Goal: Contribute content: Add original content to the website for others to see

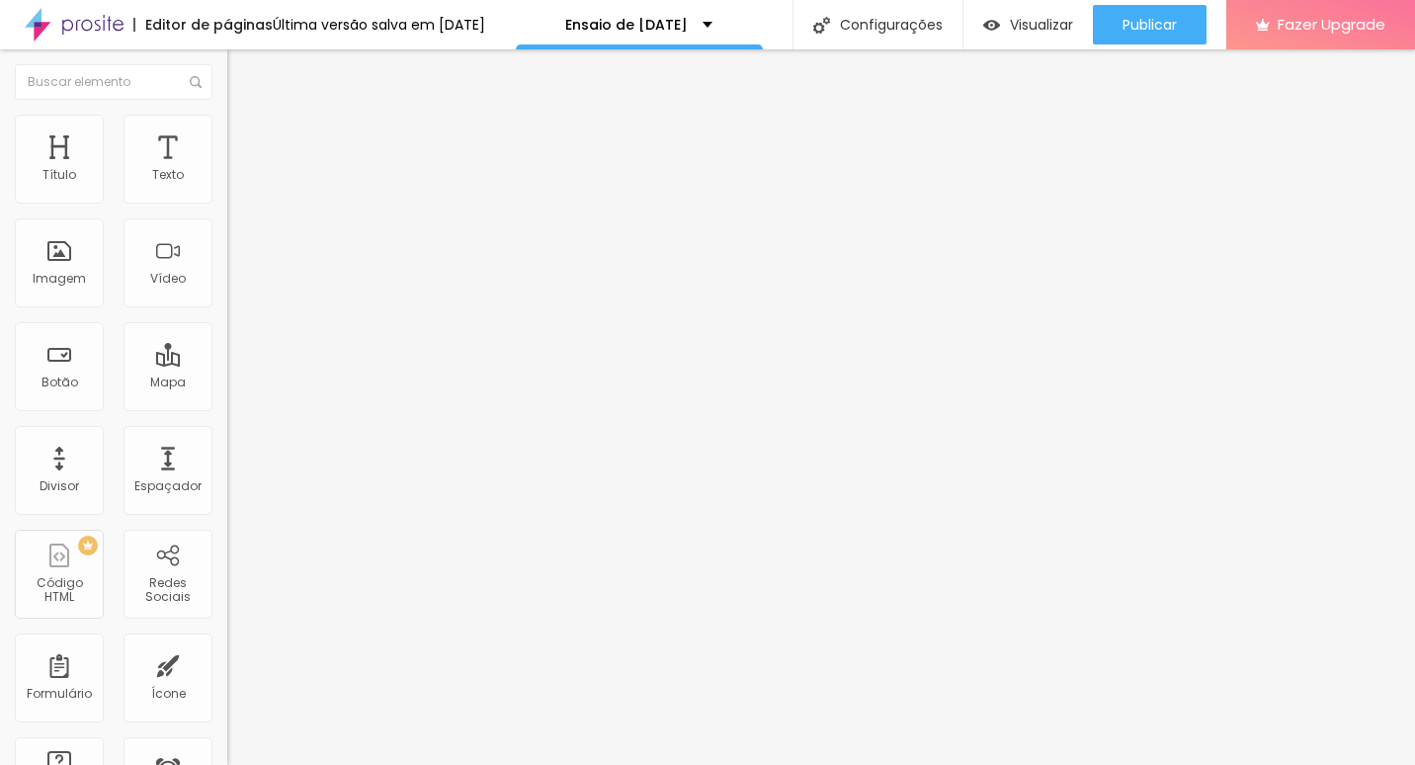
click at [227, 209] on span "Editar perguntas" at bounding box center [283, 201] width 113 height 17
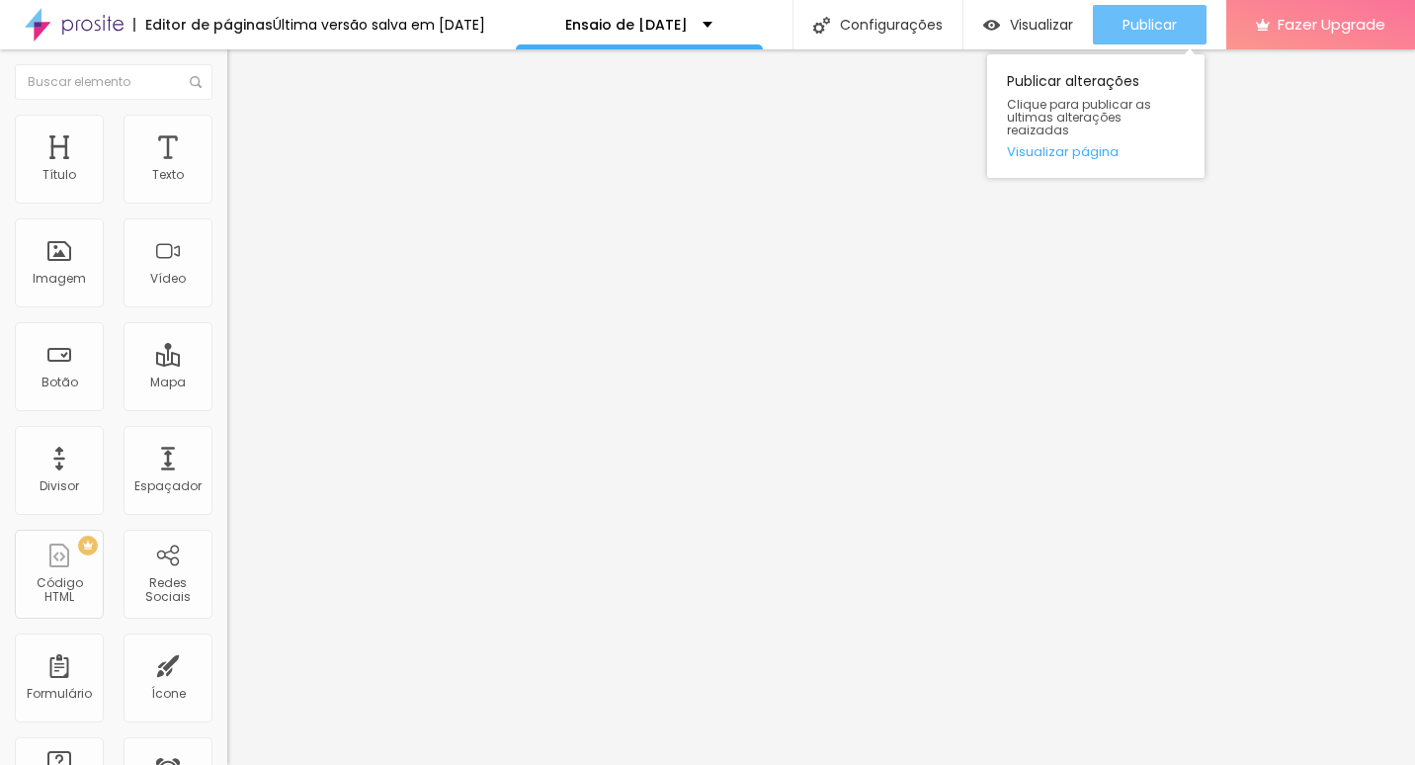
click at [1169, 17] on span "Publicar" at bounding box center [1149, 25] width 54 height 16
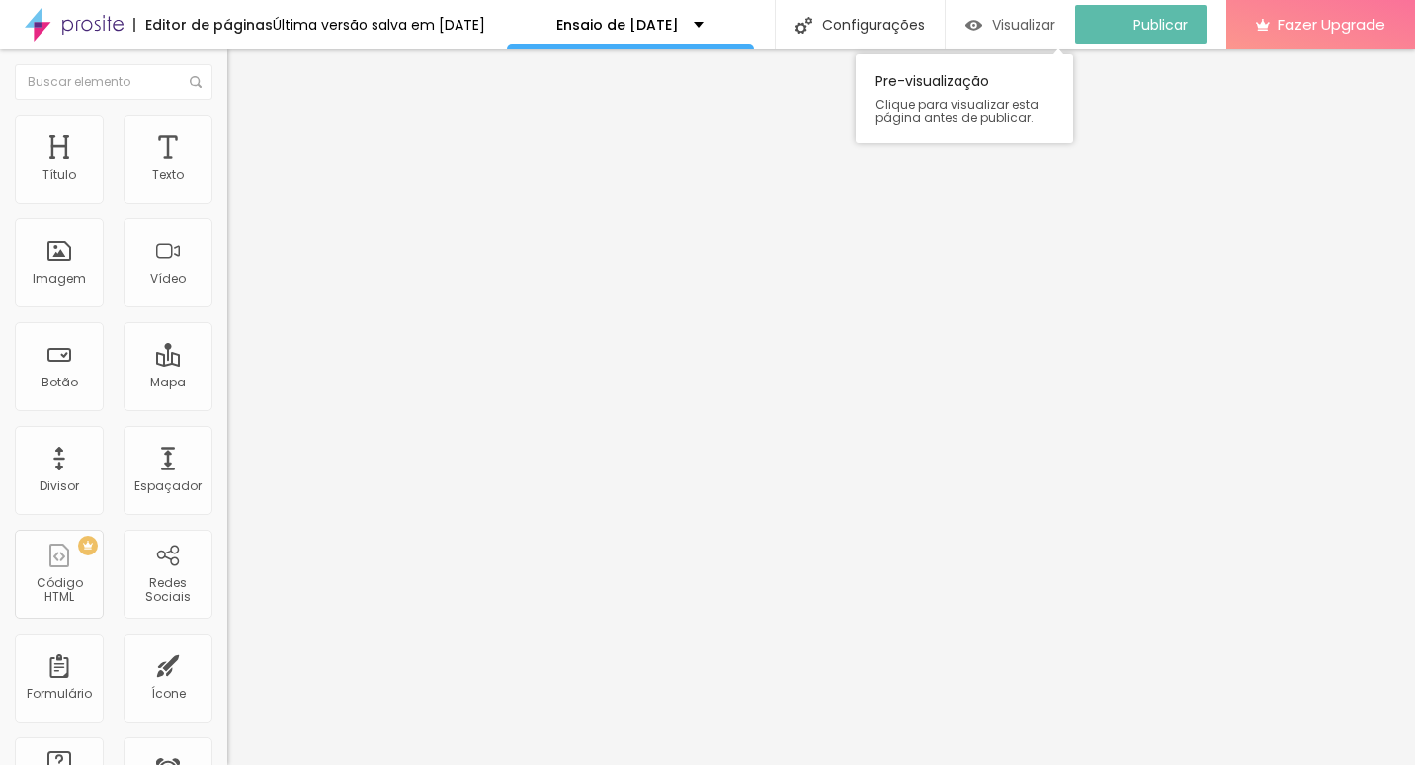
click at [1011, 14] on div "Visualizar" at bounding box center [1010, 25] width 90 height 40
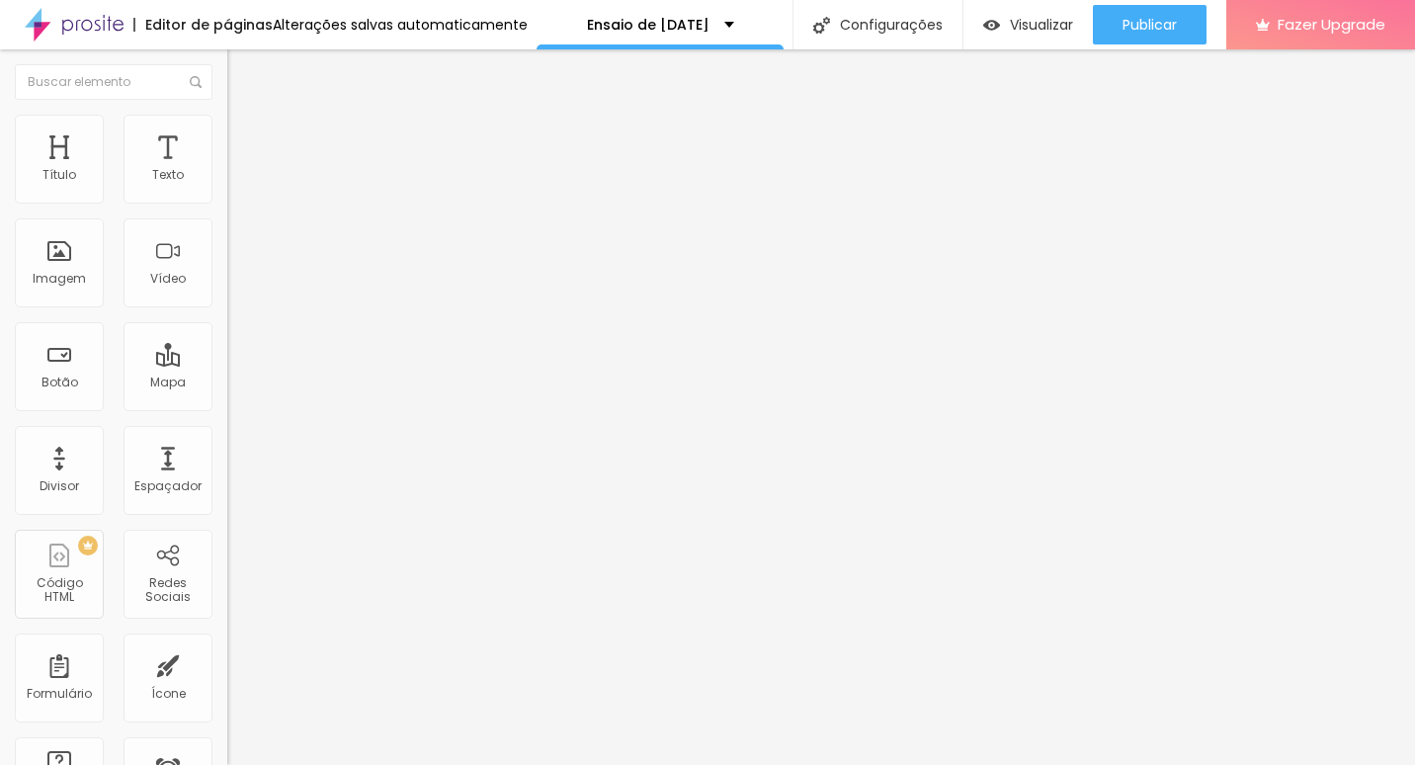
click at [245, 136] on span "Estilo" at bounding box center [260, 128] width 31 height 17
type input "55"
type input "60"
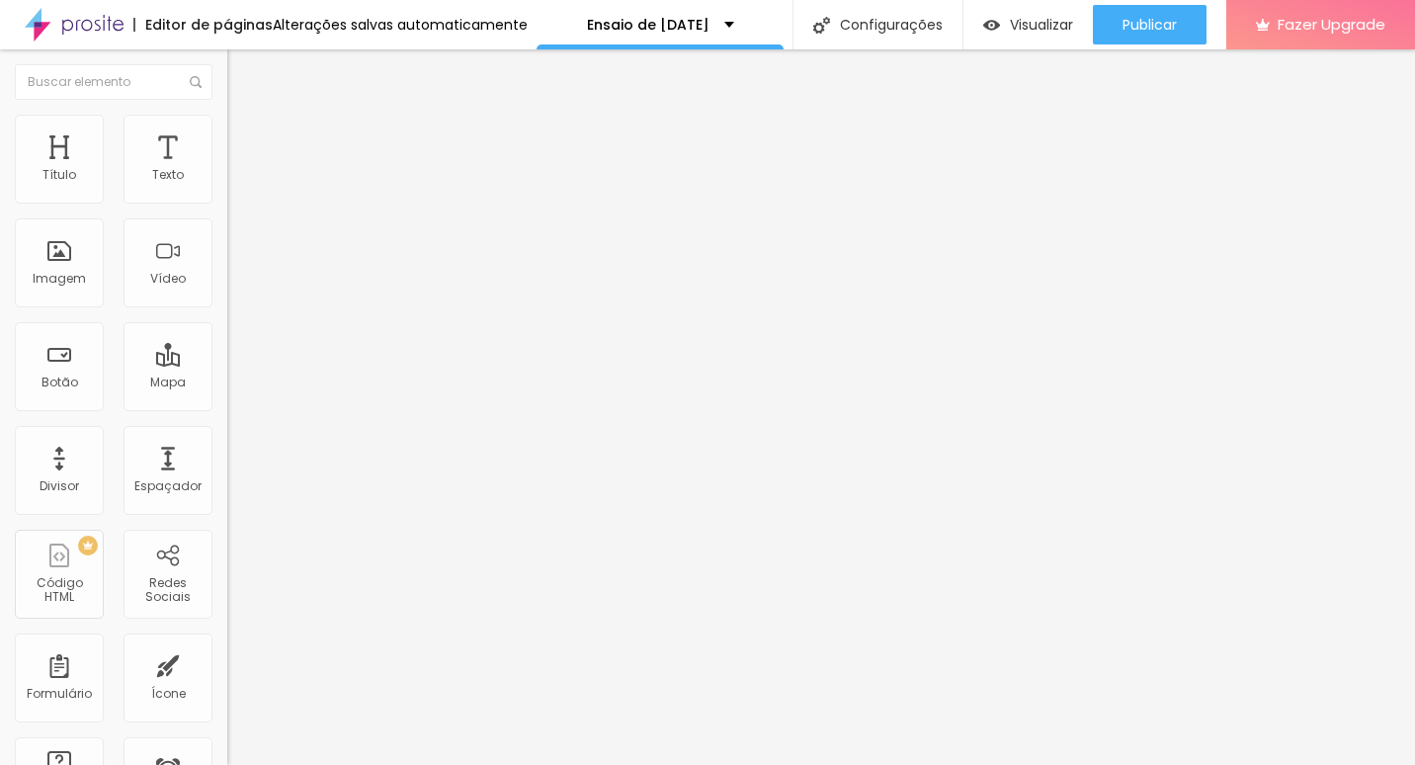
type input "65"
drag, startPoint x: 107, startPoint y: 211, endPoint x: 132, endPoint y: 215, distance: 26.0
type input "65"
click at [227, 203] on input "range" at bounding box center [290, 195] width 127 height 16
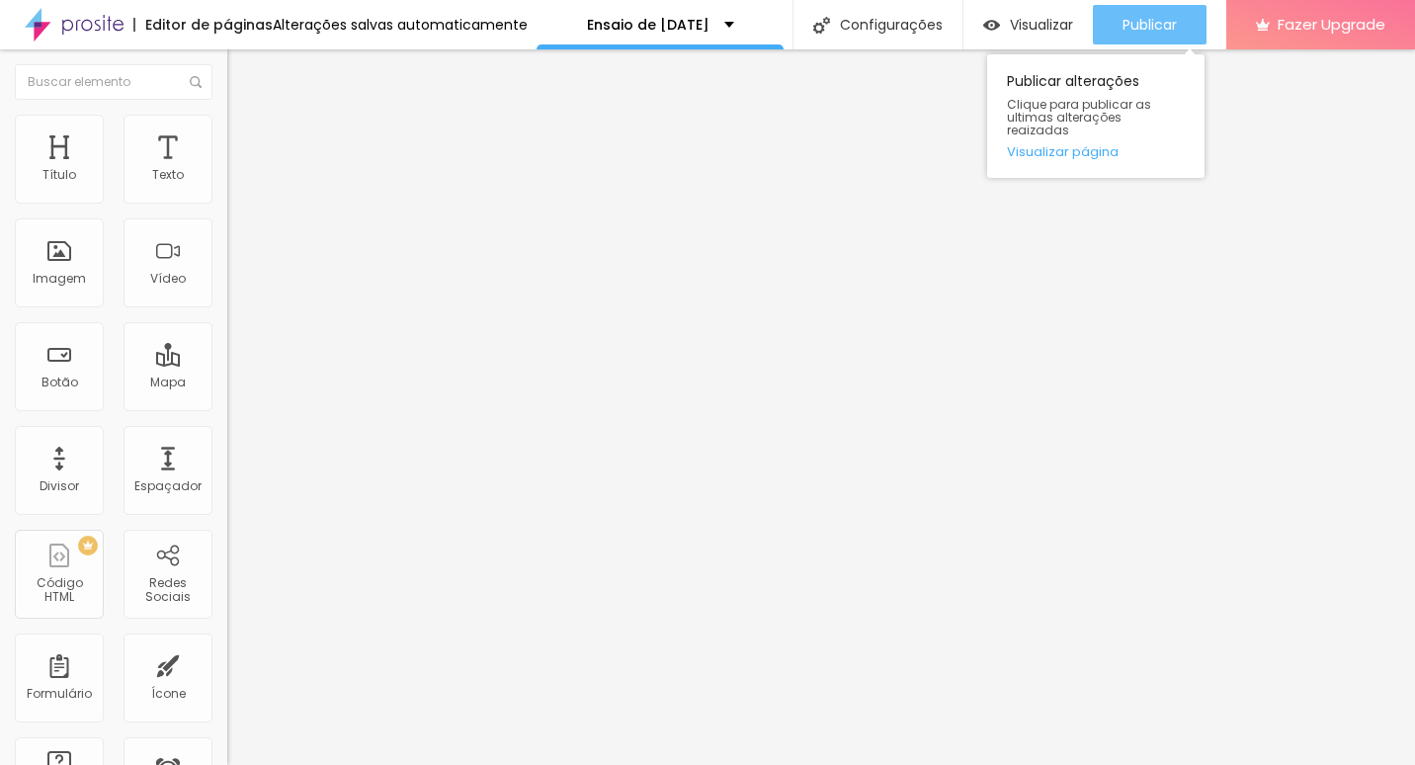
click at [1119, 25] on button "Publicar" at bounding box center [1150, 25] width 114 height 40
click at [1126, 23] on span "Publicar" at bounding box center [1149, 25] width 54 height 16
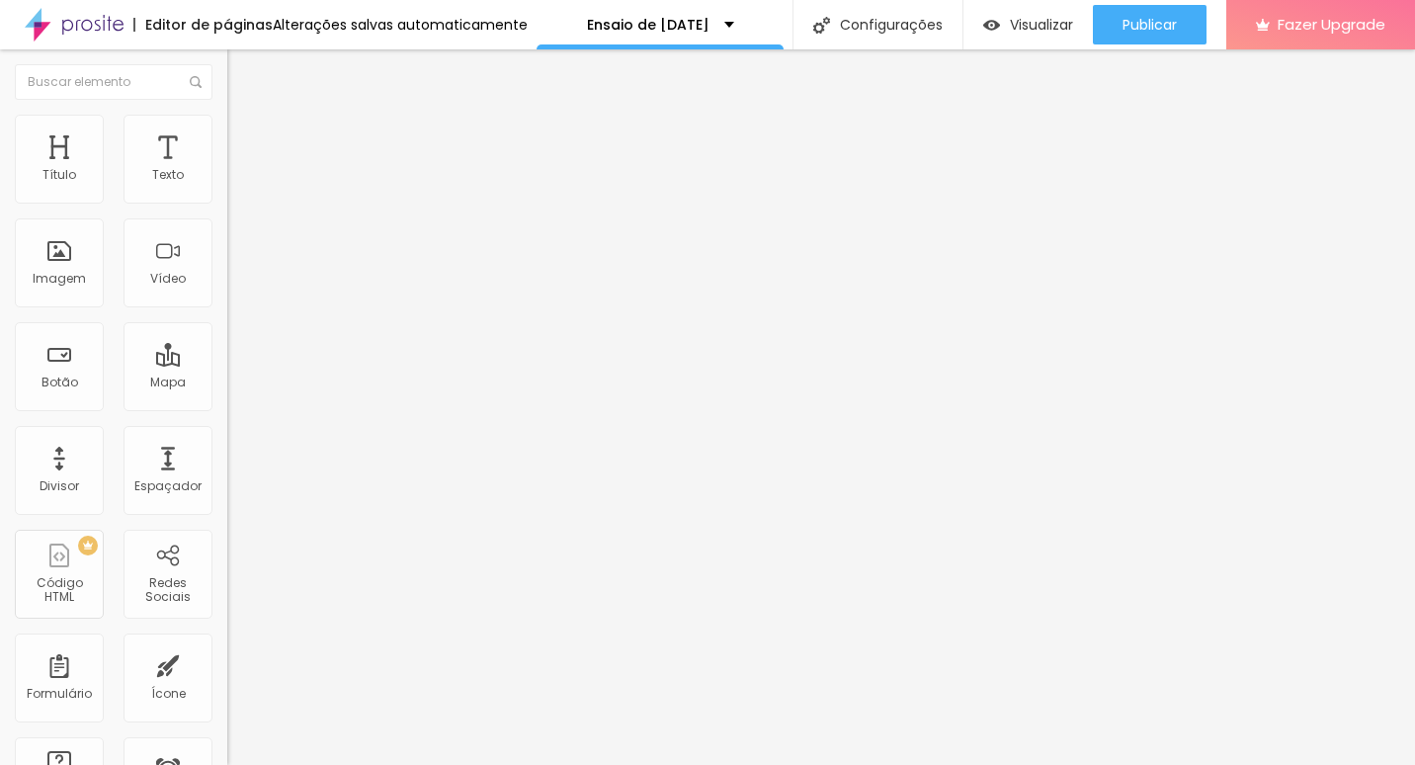
click at [245, 134] on span "Estilo" at bounding box center [260, 128] width 31 height 17
type input "95"
type input "90"
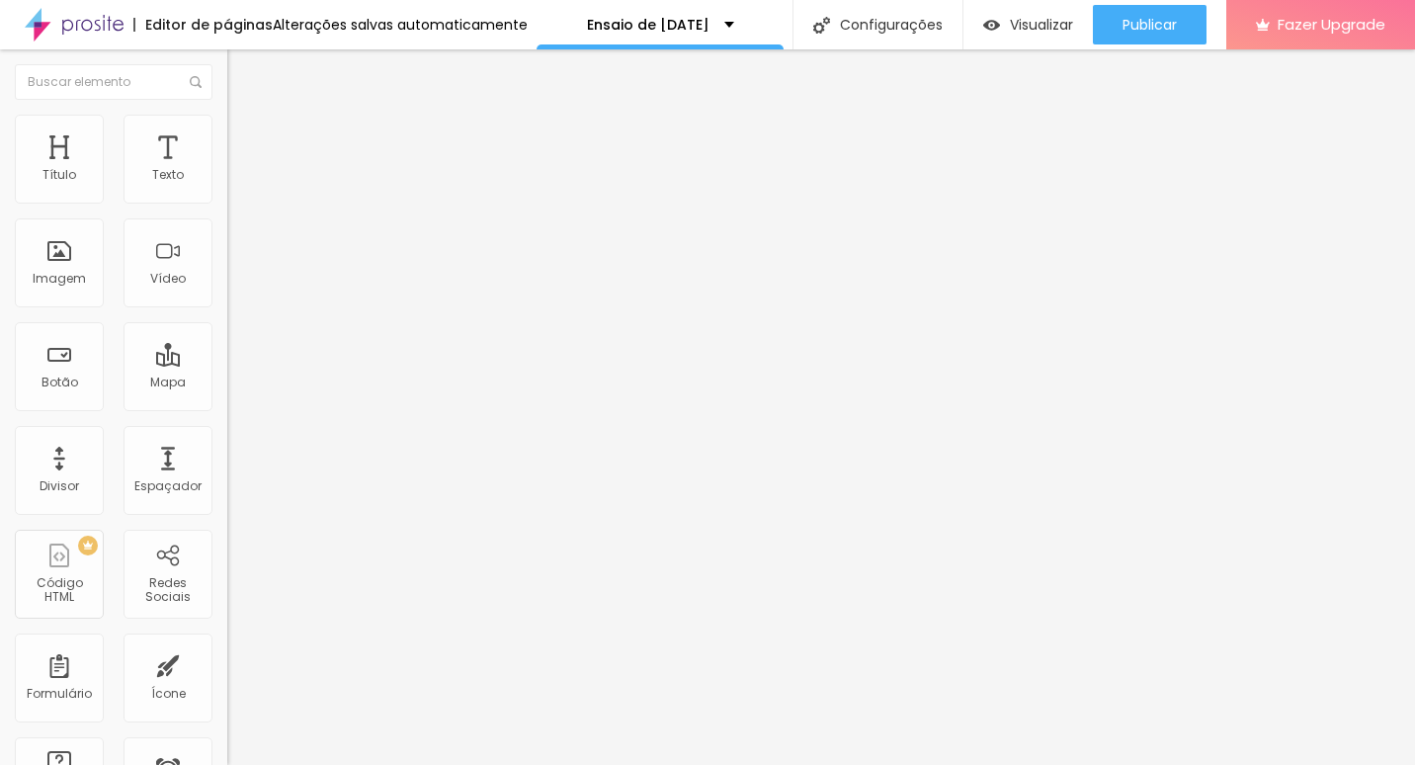
type input "85"
type input "80"
type input "85"
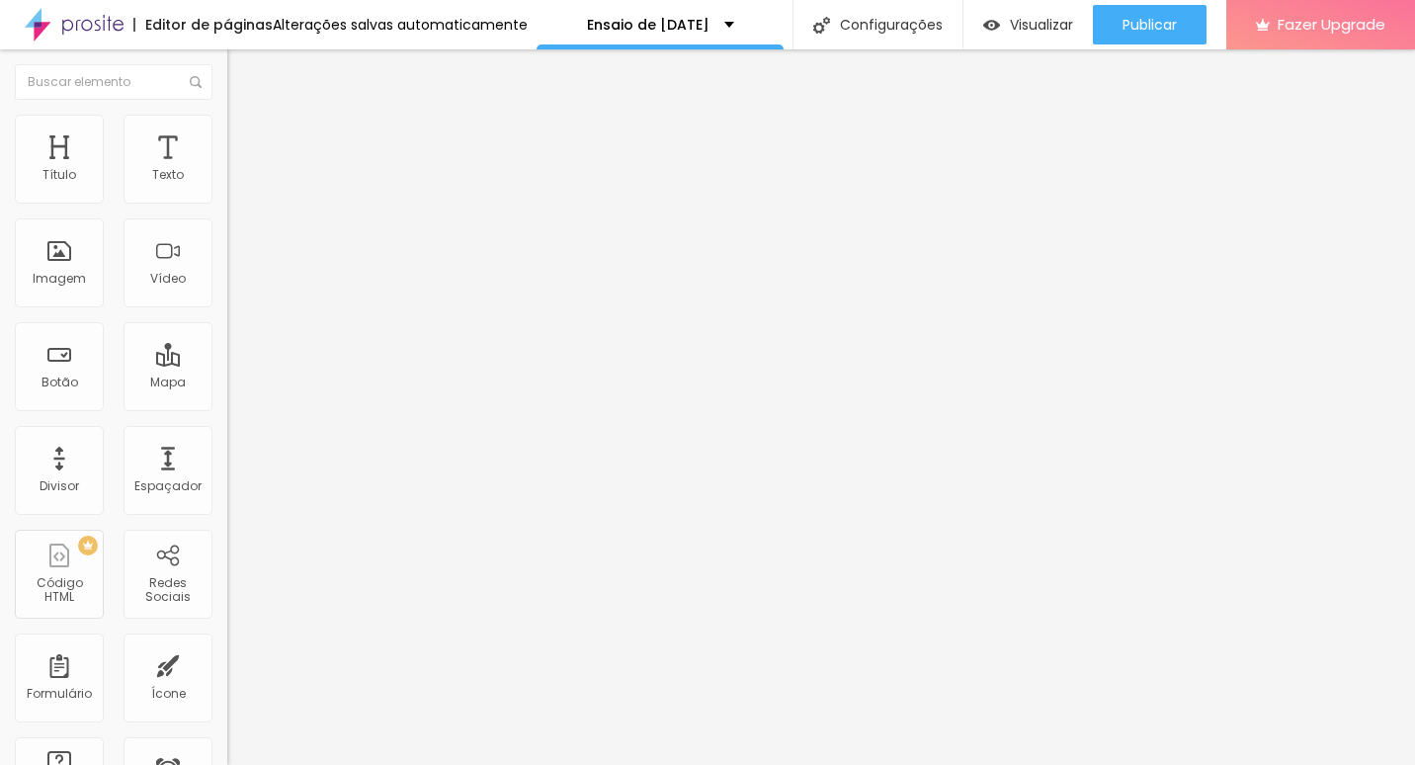
drag, startPoint x: 197, startPoint y: 210, endPoint x: 179, endPoint y: 210, distance: 17.8
type input "85"
click at [227, 203] on input "range" at bounding box center [290, 195] width 127 height 16
